Goal: Information Seeking & Learning: Learn about a topic

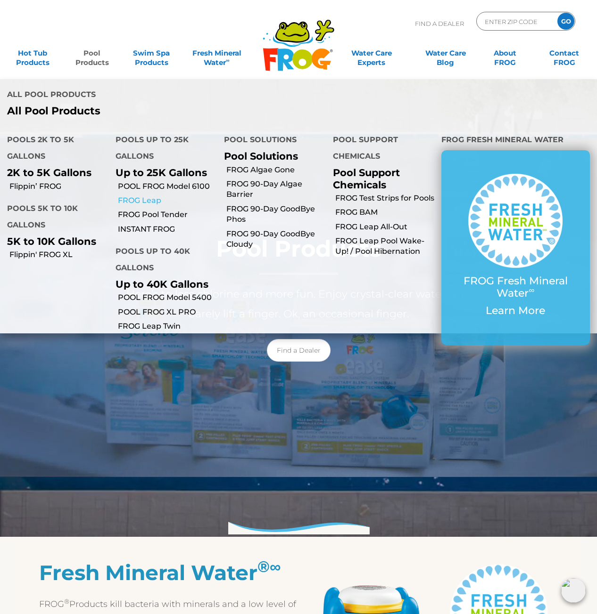
click at [146, 196] on link "FROG Leap" at bounding box center [167, 201] width 99 height 10
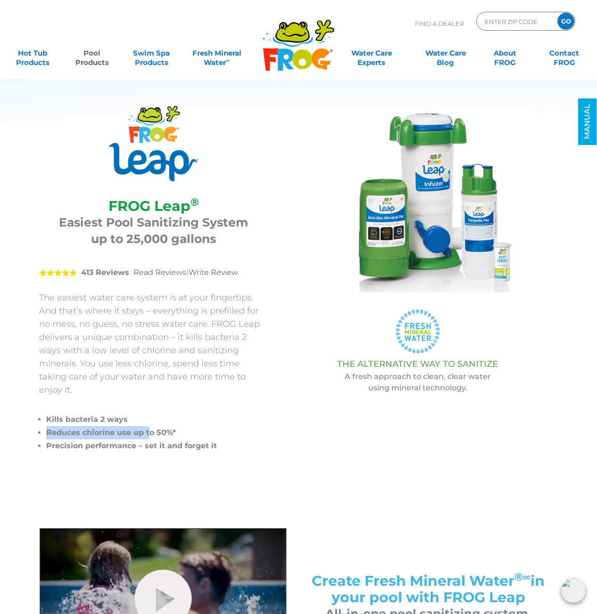
drag, startPoint x: 40, startPoint y: 413, endPoint x: 231, endPoint y: 417, distance: 191.8
click at [221, 426] on li "Reduces chlorine use up to 50%*" at bounding box center [156, 432] width 221 height 13
click at [231, 426] on li "Reduces chlorine use up to 50%*" at bounding box center [156, 432] width 221 height 13
drag, startPoint x: 113, startPoint y: 347, endPoint x: 271, endPoint y: 356, distance: 158.1
click at [265, 356] on p "The easiest water care system is at your fingertips. And that’s where it stays …" at bounding box center [153, 344] width 229 height 106
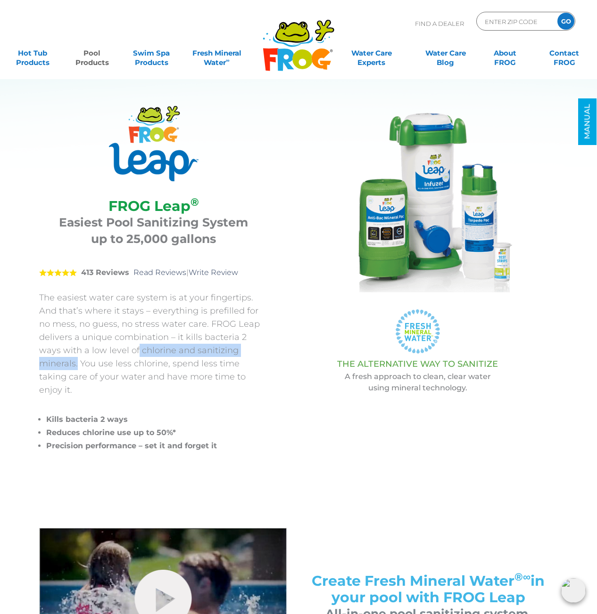
click at [271, 356] on div "FROG Leap ® FROG Leap ® Easiest Pool Sanitizing System up to 25,000 gallons 5 4…" at bounding box center [165, 282] width 252 height 352
